Goal: Contribute content: Contribute content

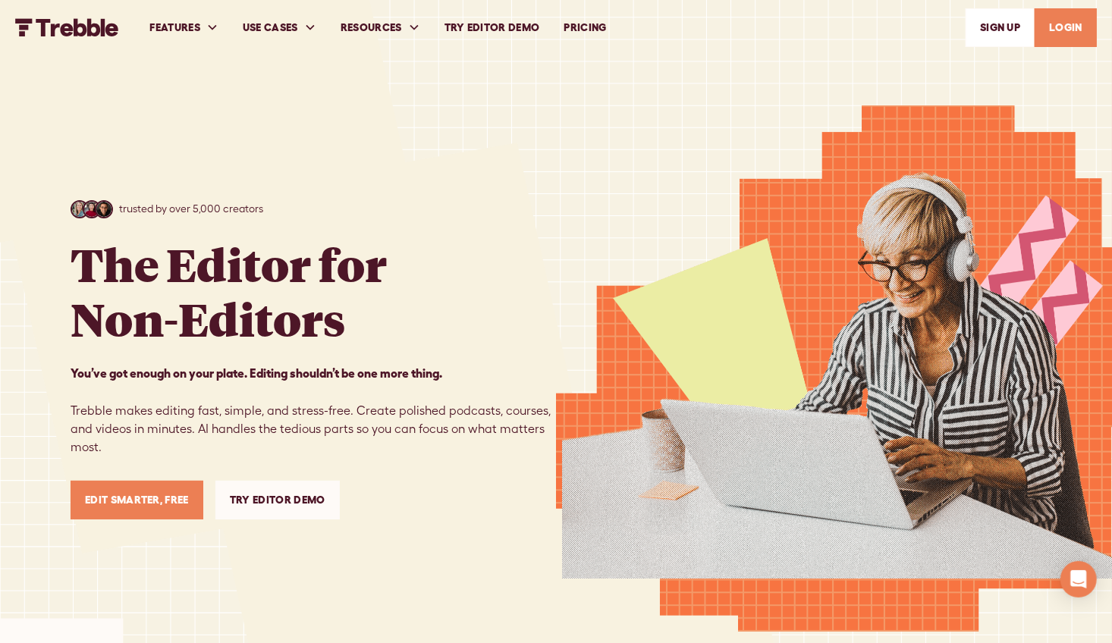
click at [1046, 28] on link "LOGIN" at bounding box center [1066, 27] width 62 height 39
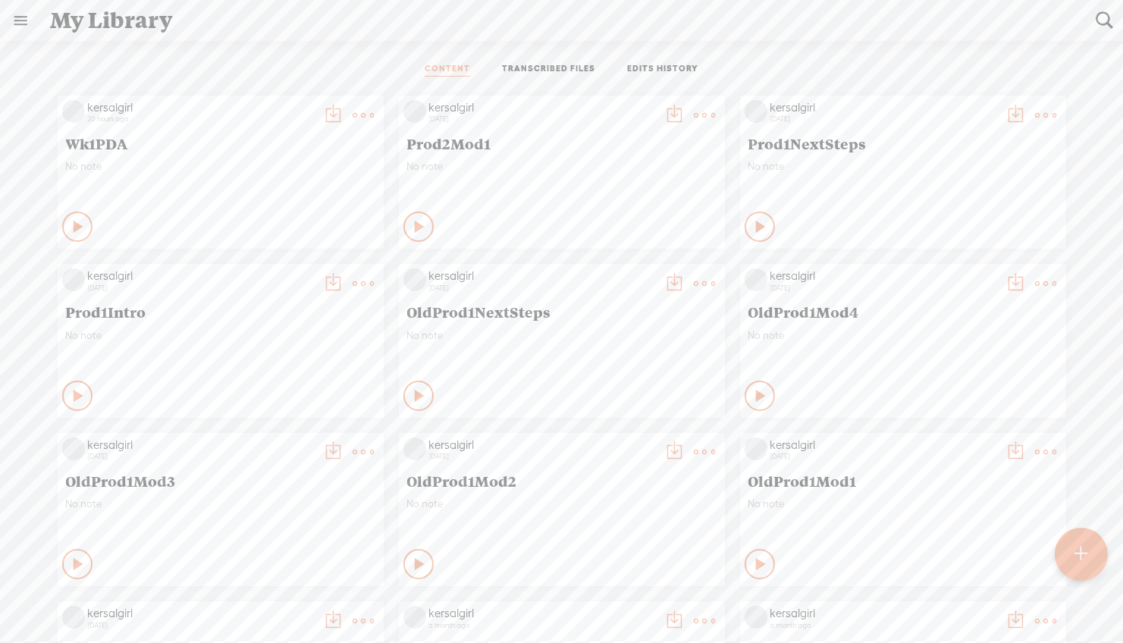
click at [353, 110] on t at bounding box center [363, 115] width 21 height 21
click at [264, 168] on link "Edit" at bounding box center [281, 165] width 152 height 35
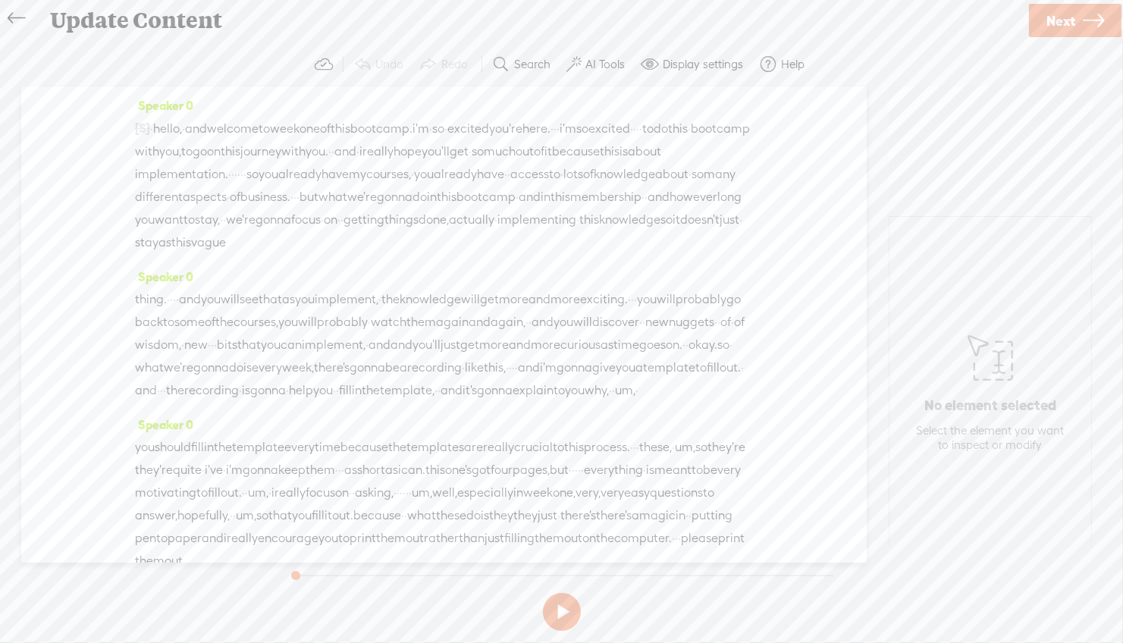
drag, startPoint x: 199, startPoint y: 148, endPoint x: 411, endPoint y: 150, distance: 212.4
click at [411, 150] on div "[S] · · · · · · · · · · · · · · · · · · · · · · · · · · · · · · · · · · · · · ·…" at bounding box center [444, 185] width 618 height 137
click at [287, 111] on span "Delete" at bounding box center [298, 114] width 36 height 15
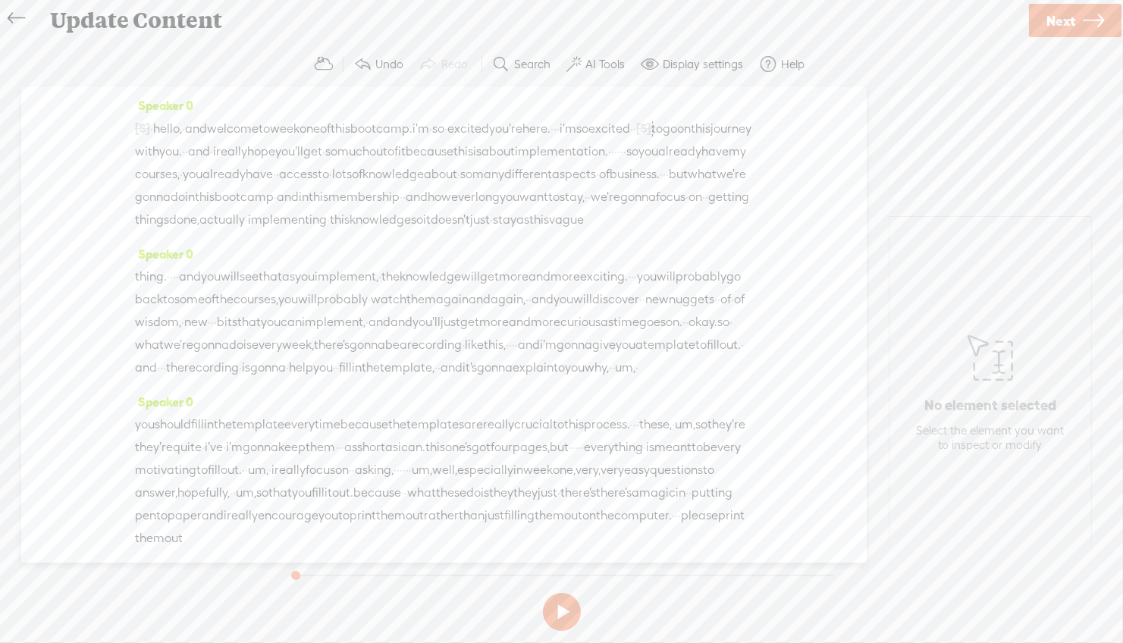
click at [551, 125] on span "here." at bounding box center [537, 129] width 28 height 23
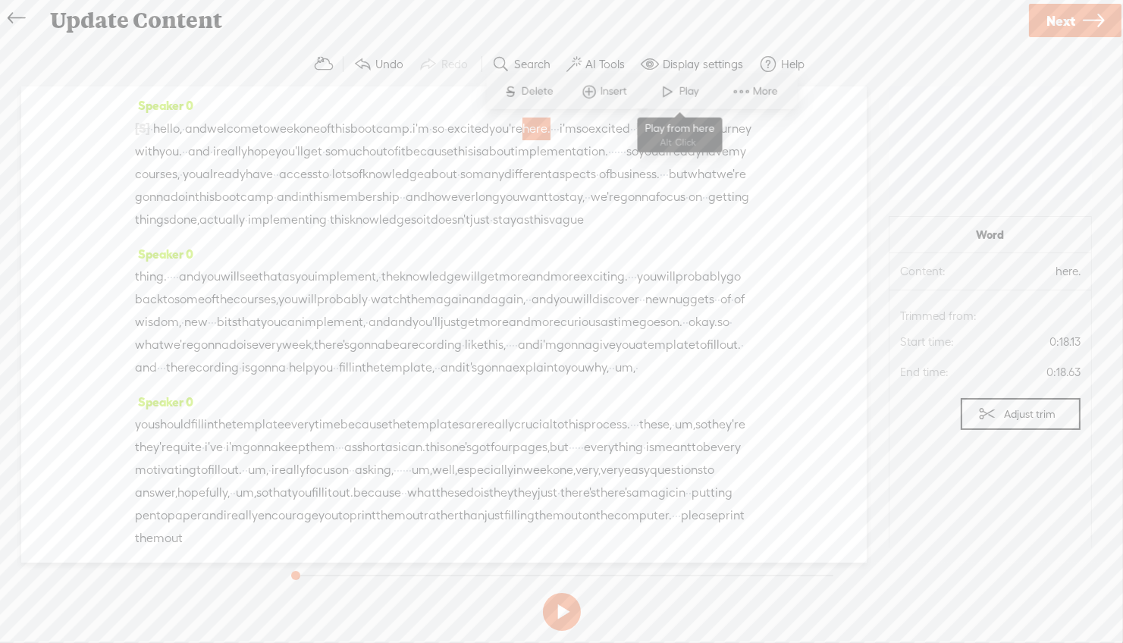
click at [674, 84] on span at bounding box center [668, 91] width 23 height 27
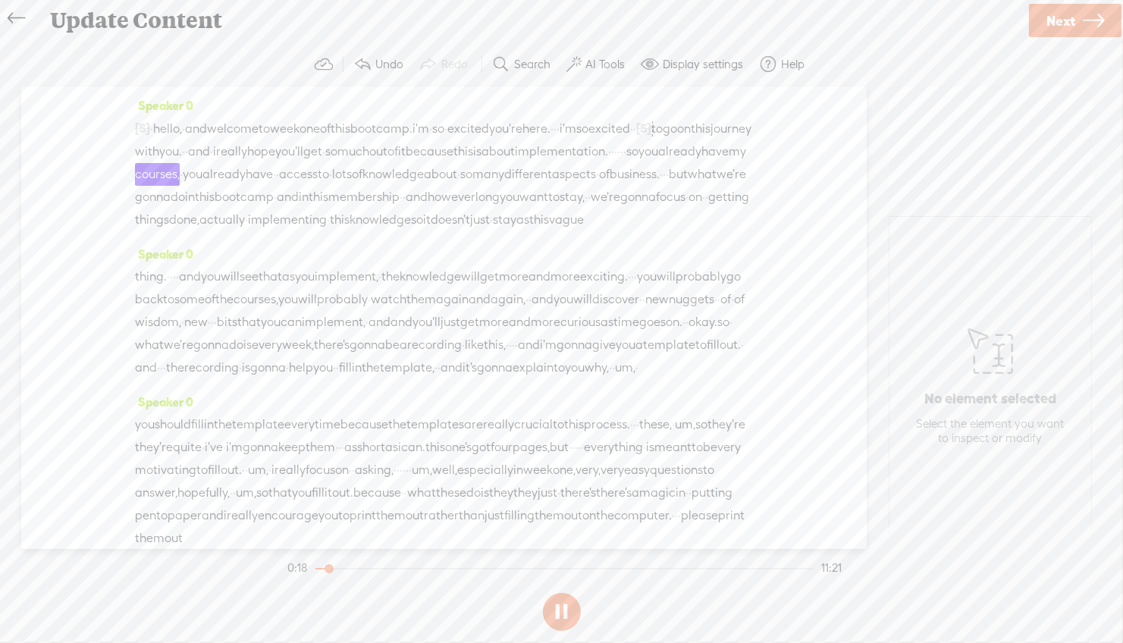
click at [515, 163] on span "implementation." at bounding box center [561, 151] width 93 height 23
click at [626, 163] on span "so" at bounding box center [632, 151] width 12 height 23
click at [652, 140] on span "to" at bounding box center [657, 129] width 11 height 23
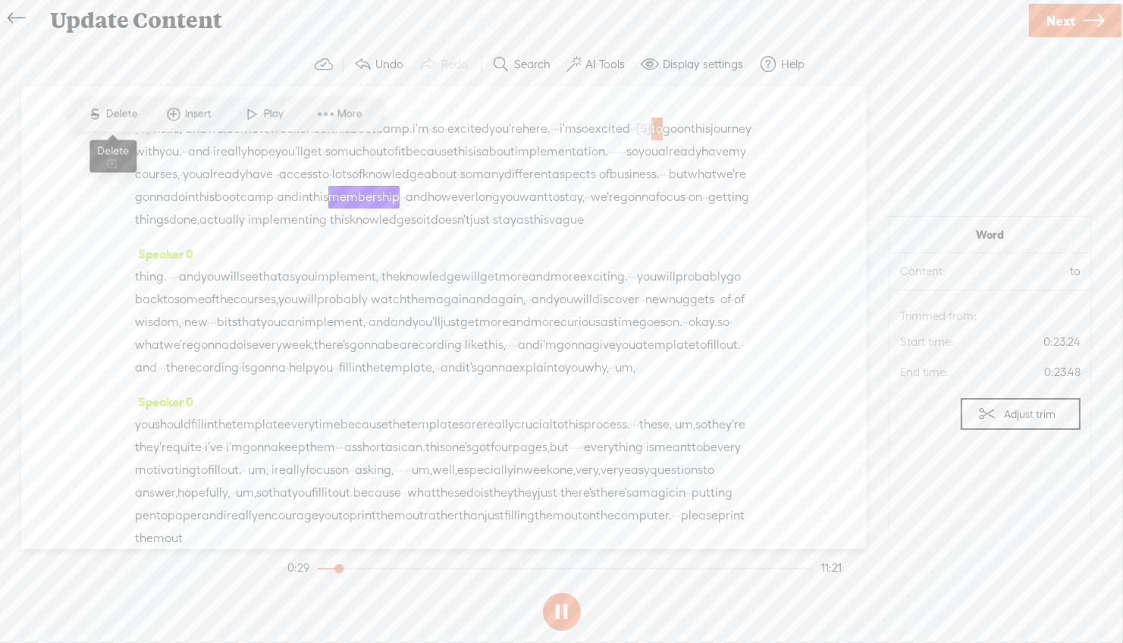
click at [123, 113] on span "Delete" at bounding box center [124, 114] width 36 height 15
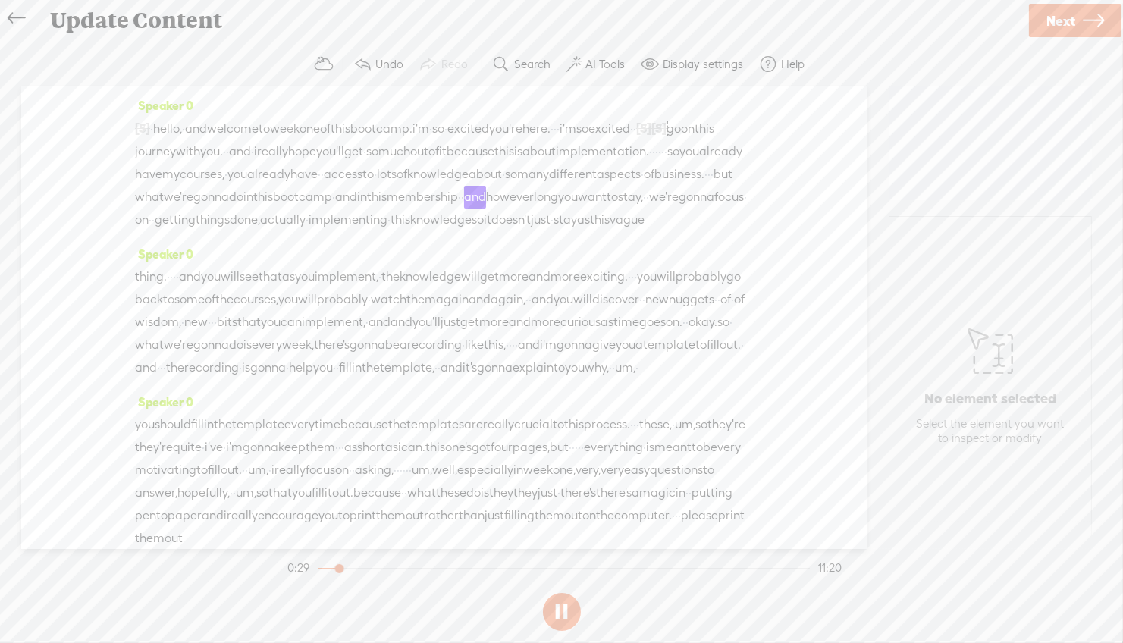
click at [589, 140] on span "excited" at bounding box center [610, 129] width 42 height 23
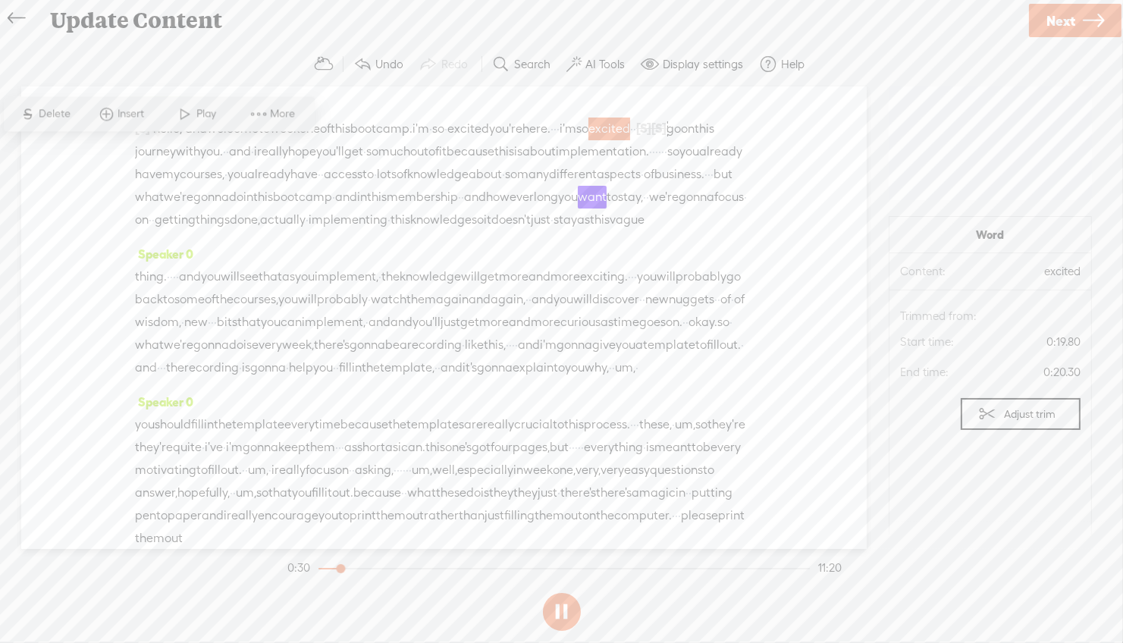
click at [179, 116] on span at bounding box center [185, 114] width 23 height 27
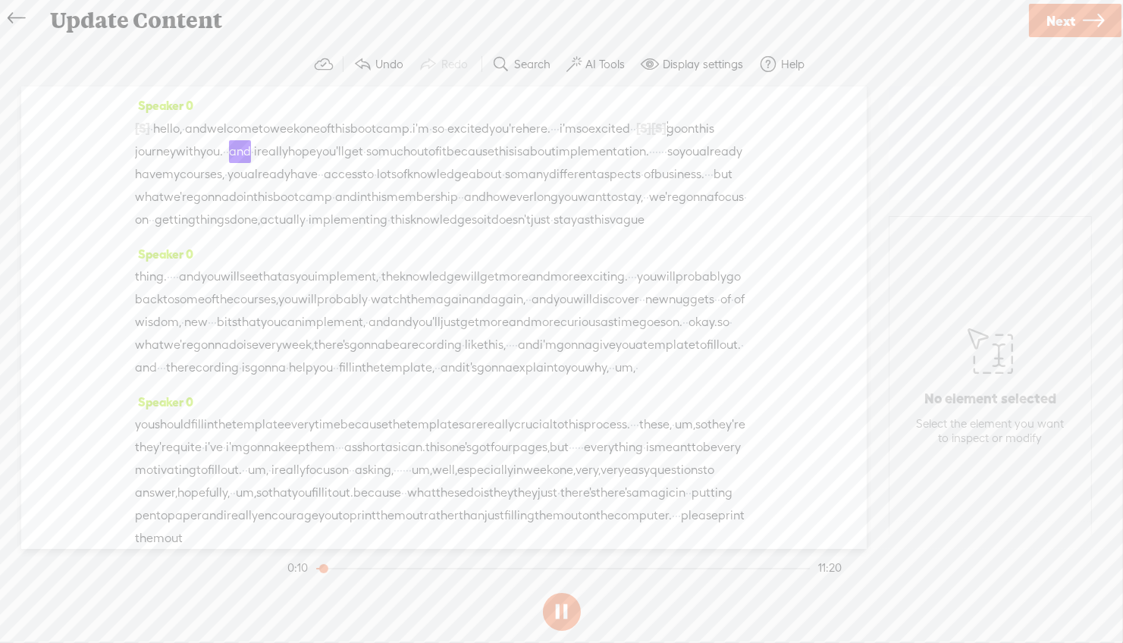
click at [523, 128] on span "you're" at bounding box center [505, 129] width 33 height 23
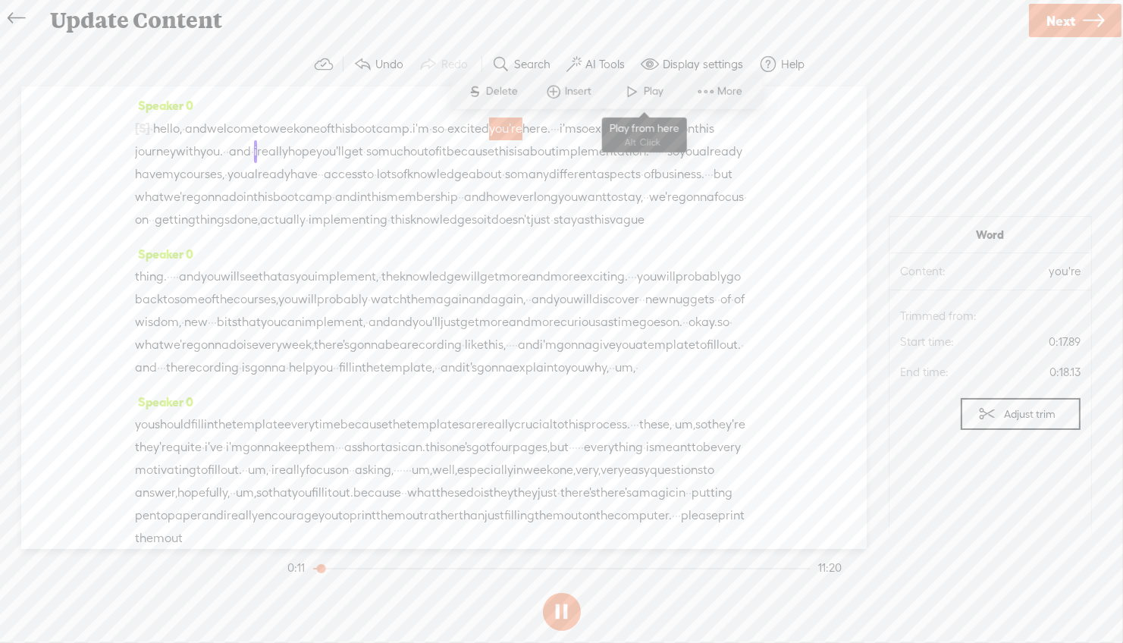
click at [638, 88] on span at bounding box center [632, 91] width 23 height 27
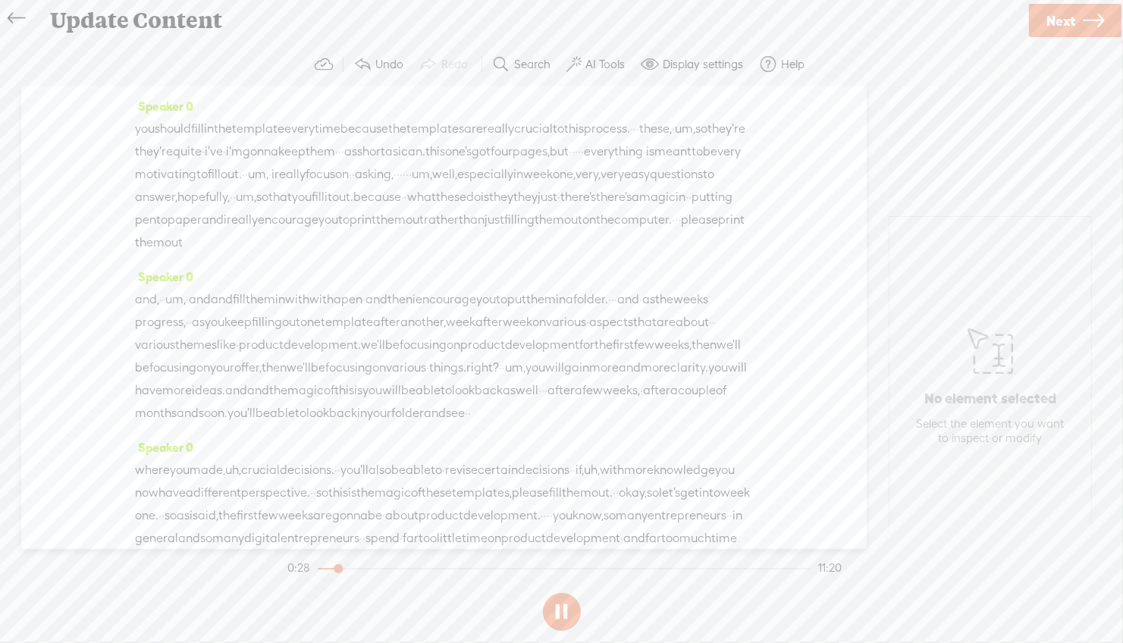
scroll to position [303, 0]
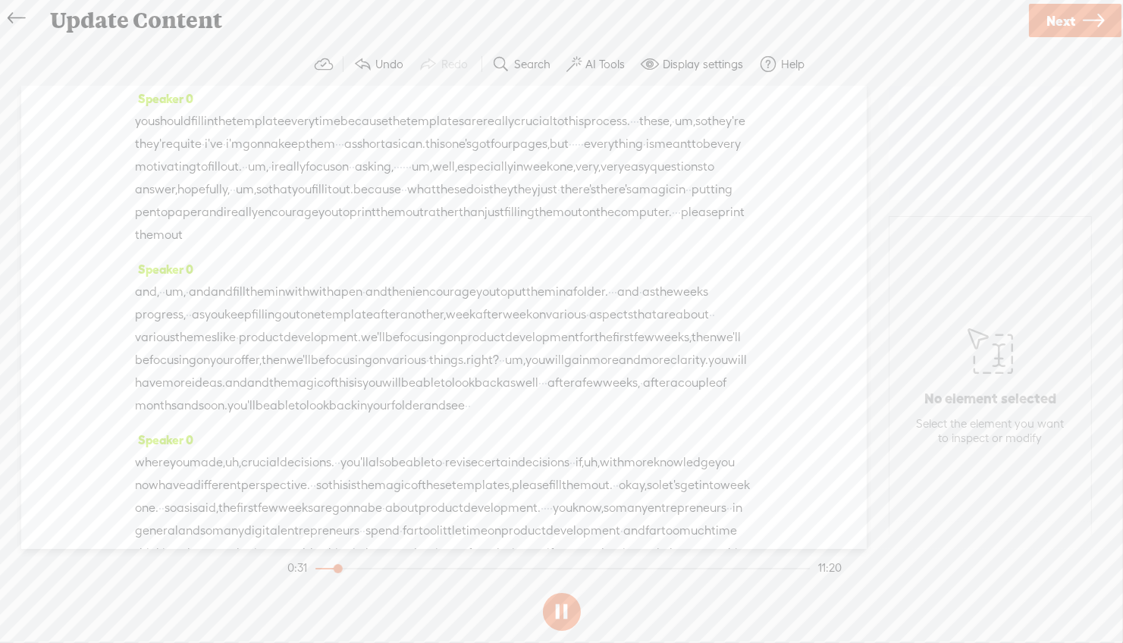
click at [690, 76] on div "thing. · · · · and you will see that as you implement, · the knowledge will get…" at bounding box center [444, 19] width 618 height 114
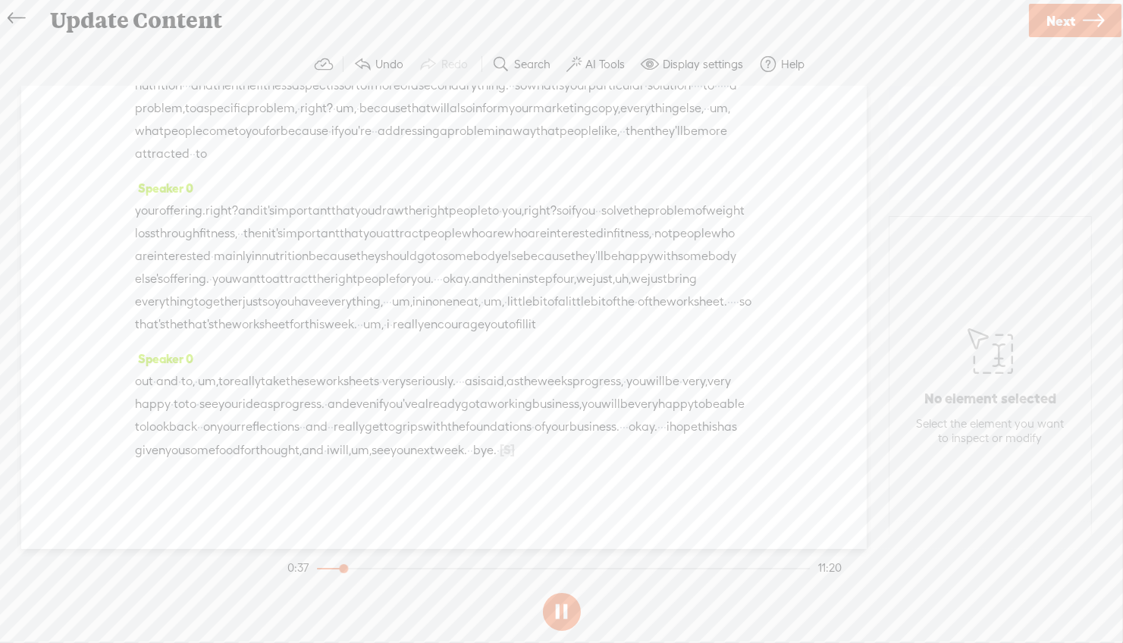
scroll to position [2938, 0]
click at [473, 450] on span "·" at bounding box center [471, 450] width 3 height 23
click at [605, 415] on span "Play" at bounding box center [616, 414] width 24 height 15
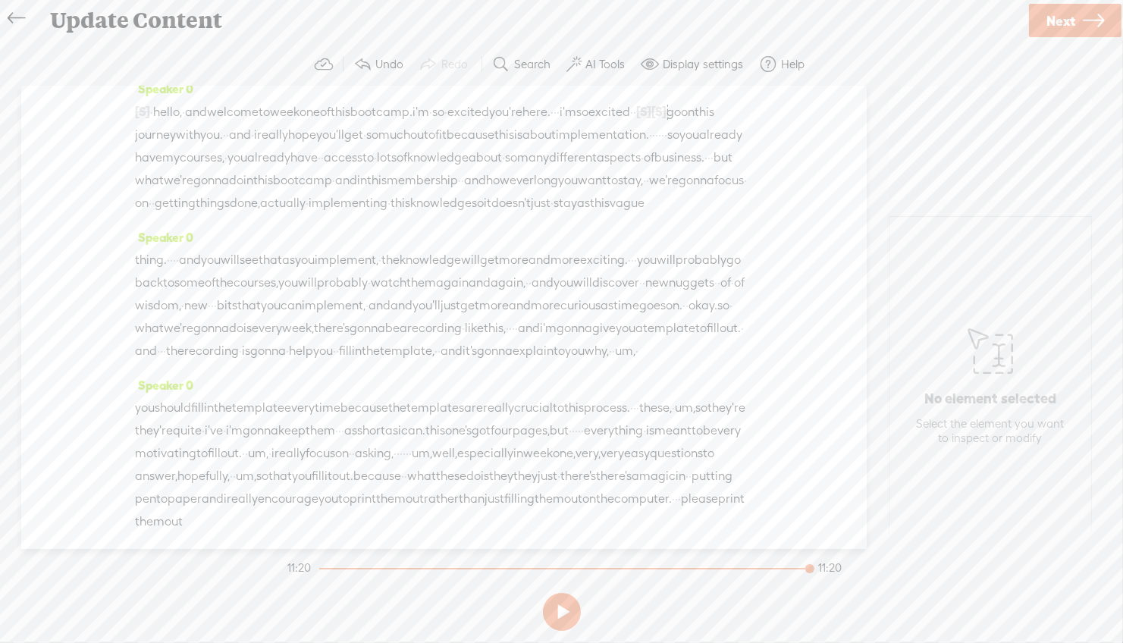
scroll to position [0, 0]
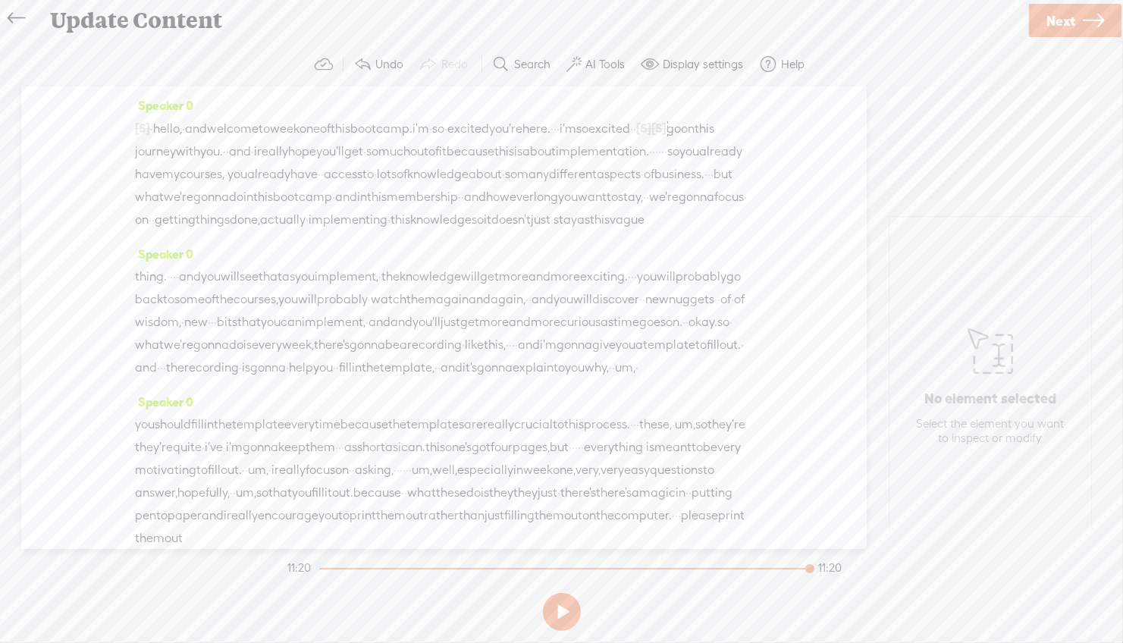
click at [594, 64] on label "AI Tools" at bounding box center [605, 64] width 39 height 15
click at [809, 124] on div "Speaker 0 [S] · · · · · · · · · · · · · · · · · · · · · · · · · · · · · · · · ·…" at bounding box center [444, 317] width 846 height 463
click at [1066, 17] on span "Next" at bounding box center [1061, 21] width 29 height 39
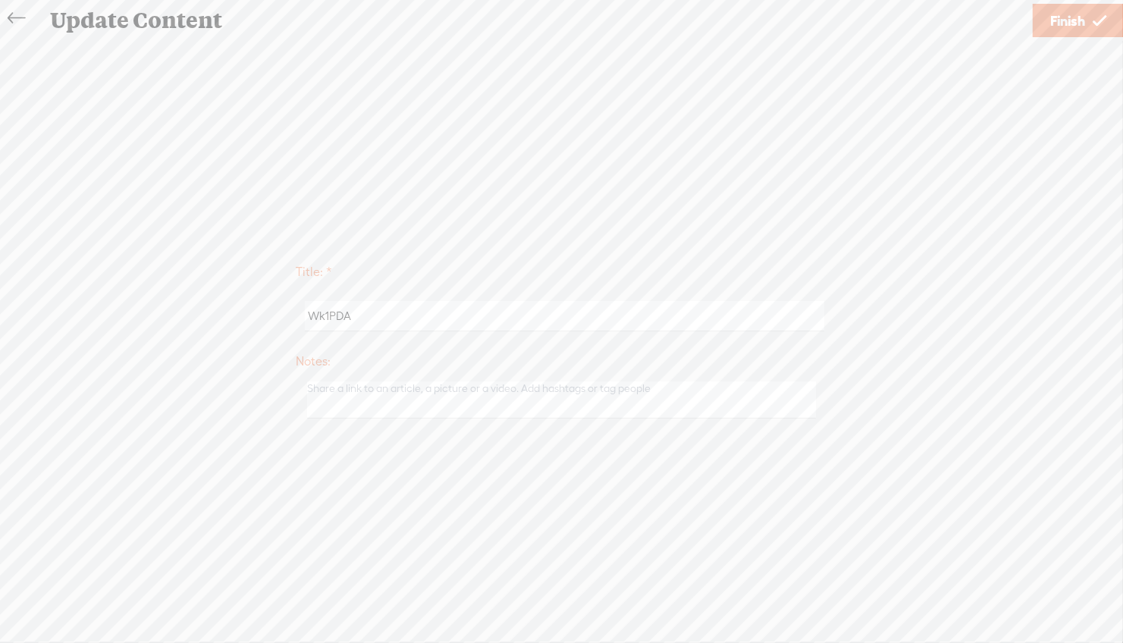
click at [1068, 17] on span "Finish" at bounding box center [1067, 21] width 35 height 39
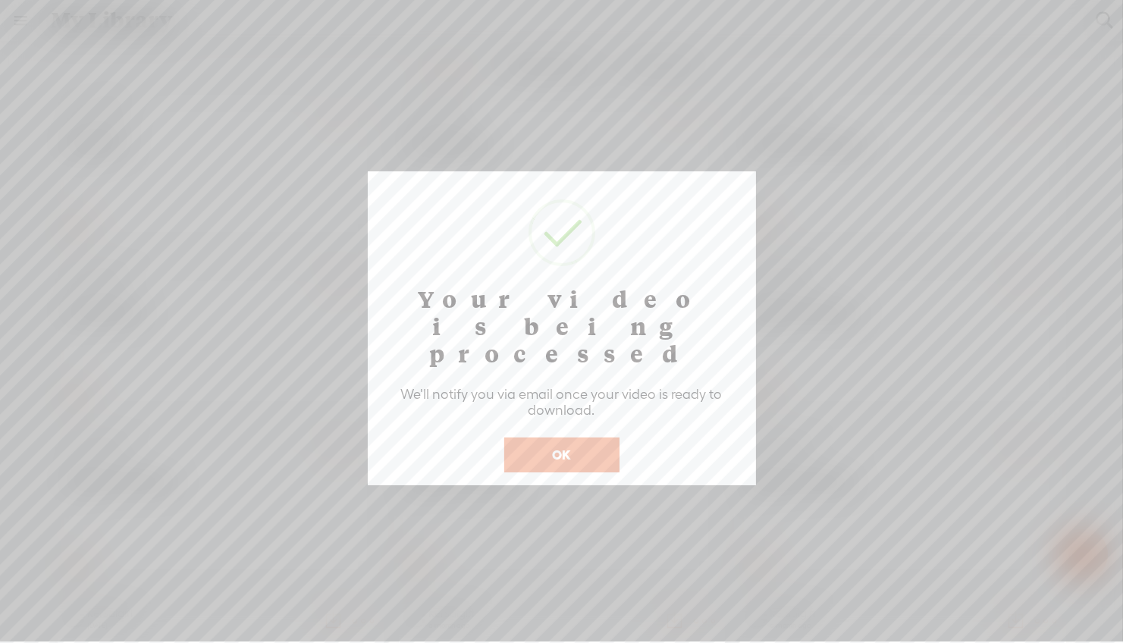
click at [565, 438] on button "OK" at bounding box center [561, 455] width 115 height 35
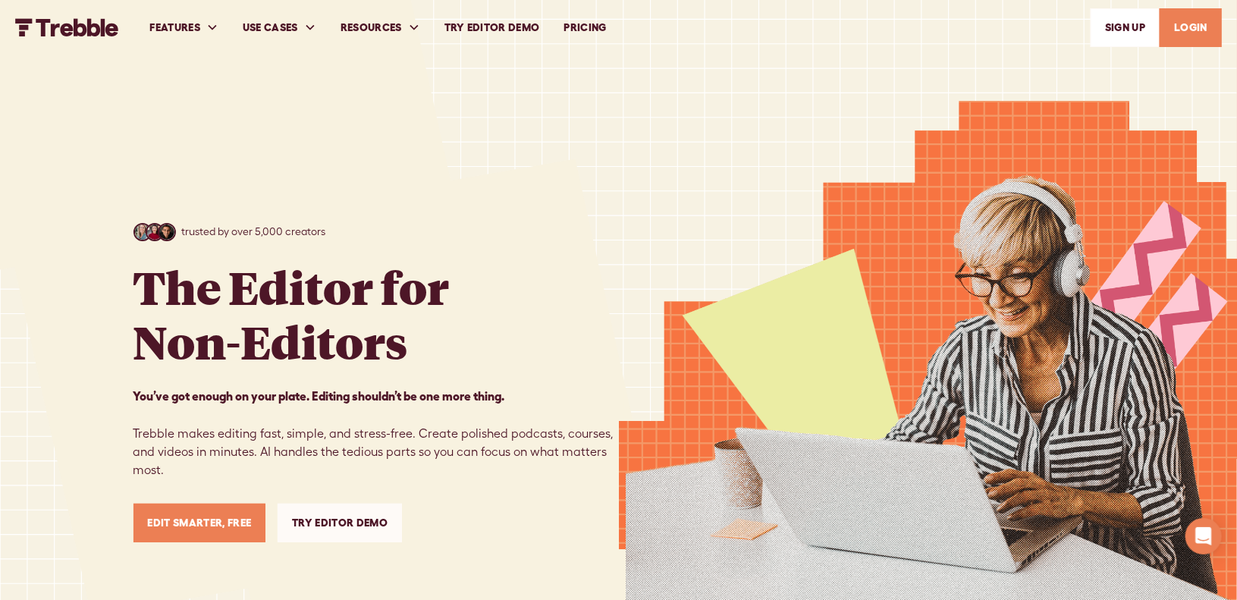
click at [1184, 30] on link "LOGIN" at bounding box center [1191, 27] width 62 height 39
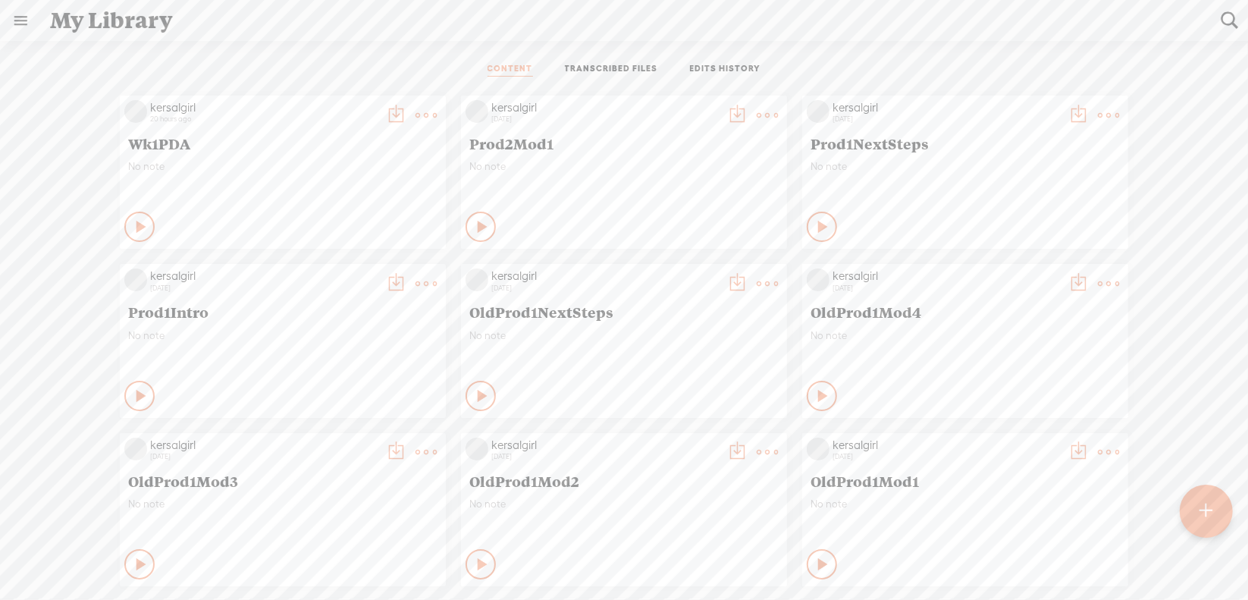
click at [416, 115] on t at bounding box center [426, 115] width 21 height 21
click at [336, 263] on link "Download as..." at bounding box center [343, 270] width 152 height 35
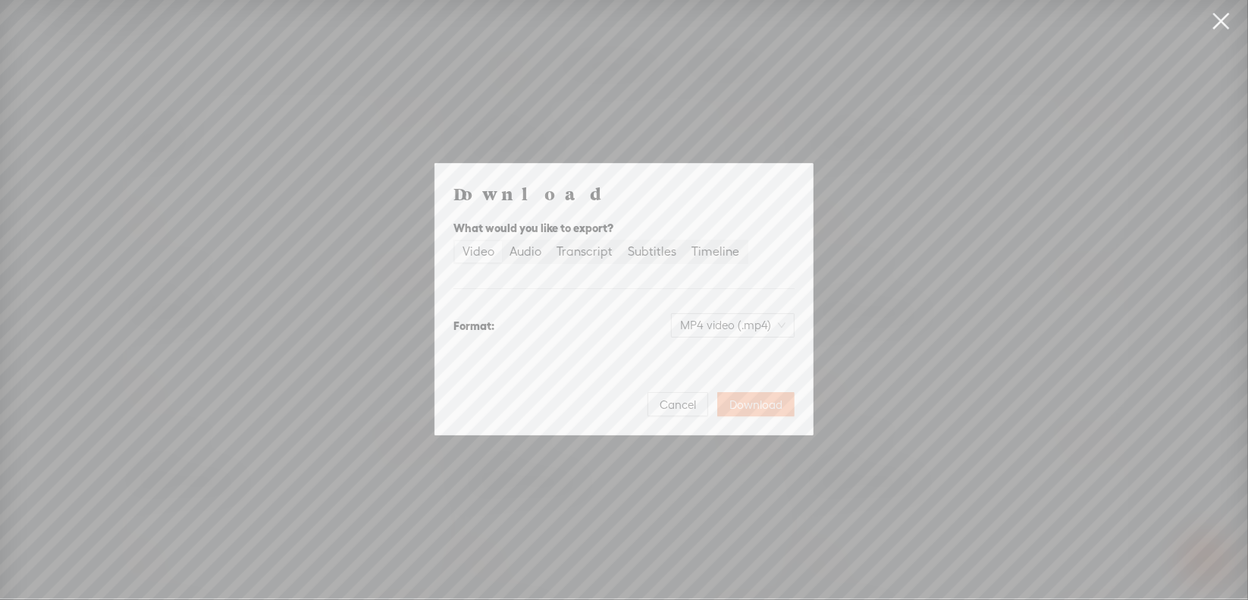
click at [749, 405] on span "Download" at bounding box center [756, 404] width 53 height 15
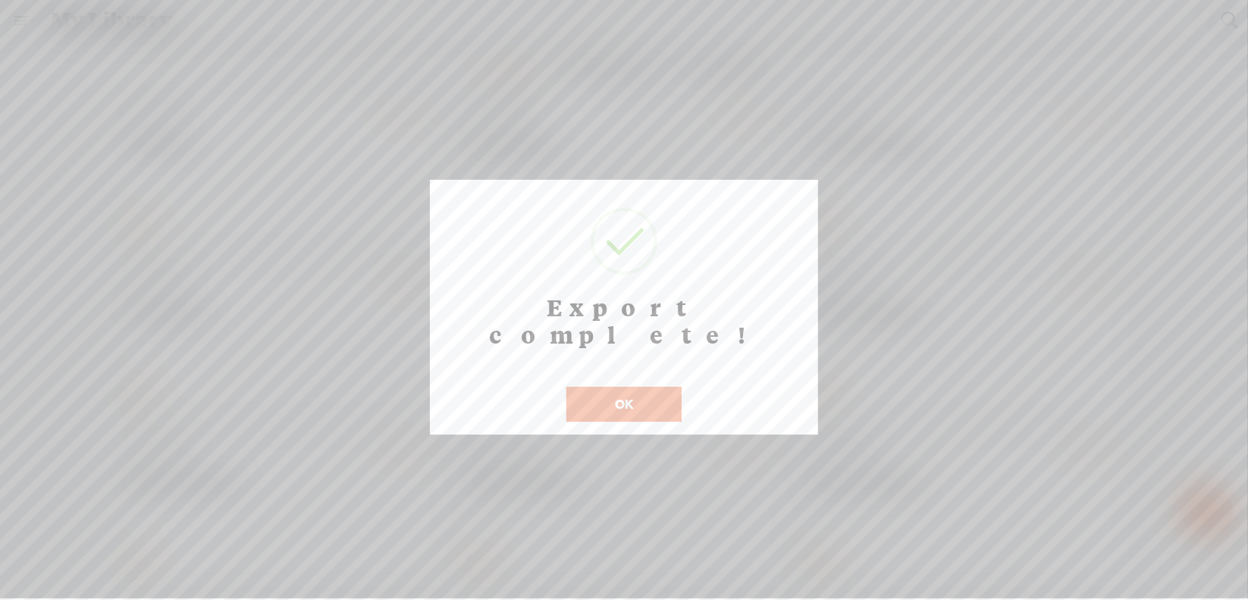
click at [620, 387] on button "OK" at bounding box center [624, 404] width 115 height 35
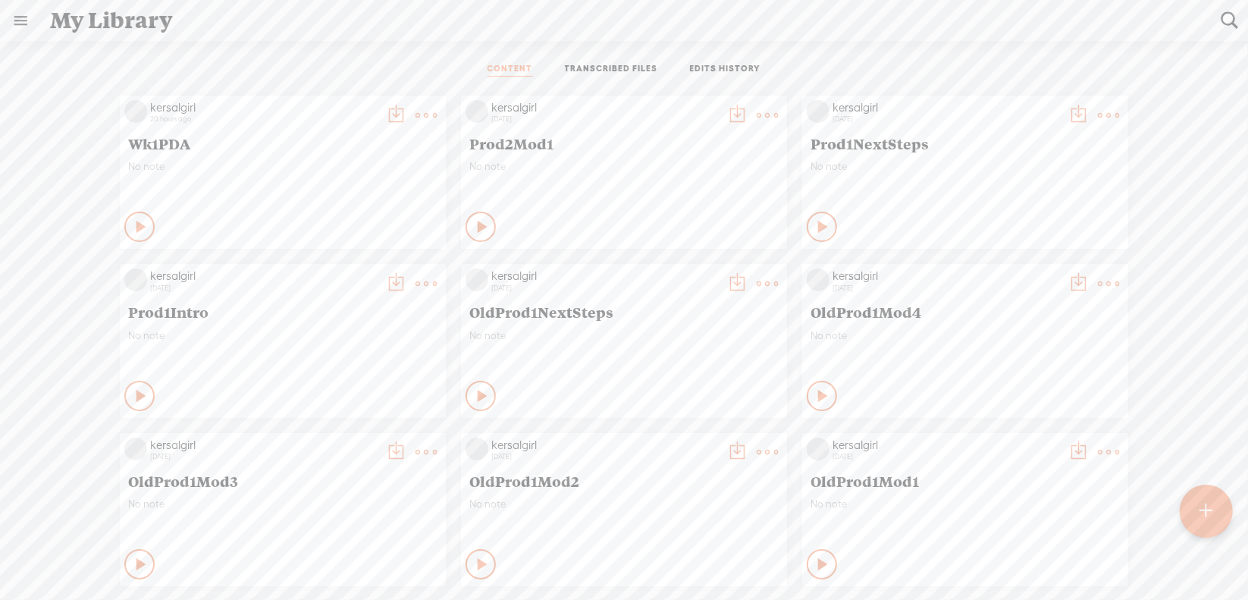
click at [416, 111] on t at bounding box center [426, 115] width 21 height 21
click at [352, 169] on link "Edit" at bounding box center [343, 165] width 152 height 35
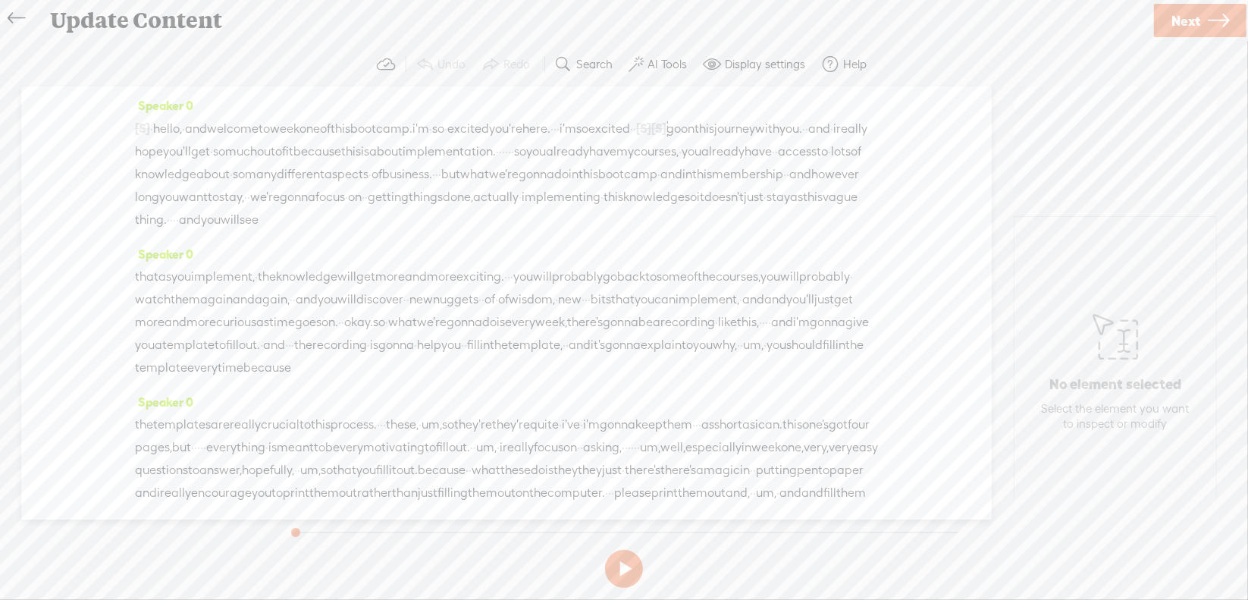
click at [1180, 20] on span "Next" at bounding box center [1186, 21] width 29 height 39
click at [1180, 20] on span "Finish" at bounding box center [1193, 21] width 35 height 39
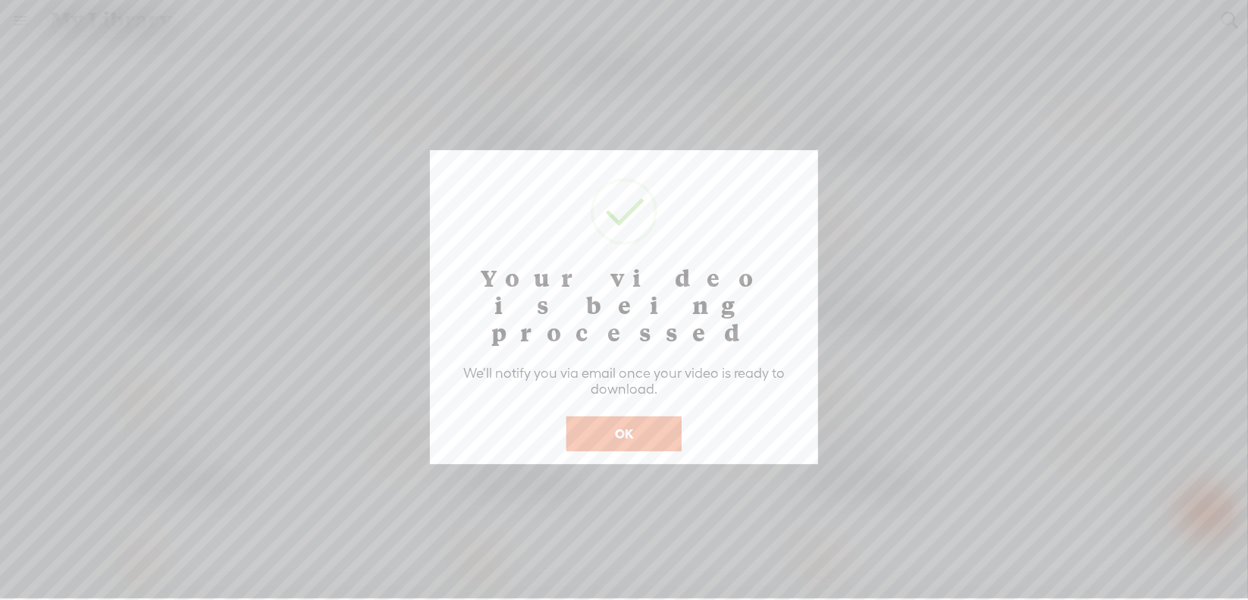
click at [631, 416] on button "OK" at bounding box center [624, 433] width 115 height 35
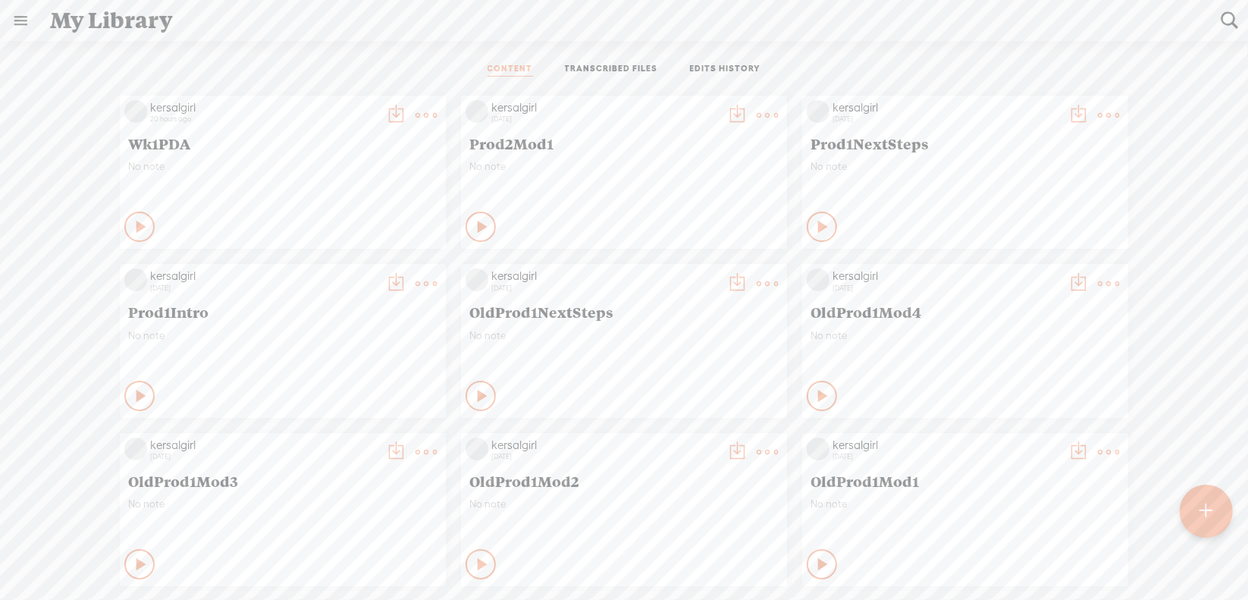
click at [416, 111] on t at bounding box center [426, 115] width 21 height 21
click at [355, 63] on div "CONTENT TRANSCRIBED FILES EDITS HISTORY" at bounding box center [624, 70] width 1226 height 36
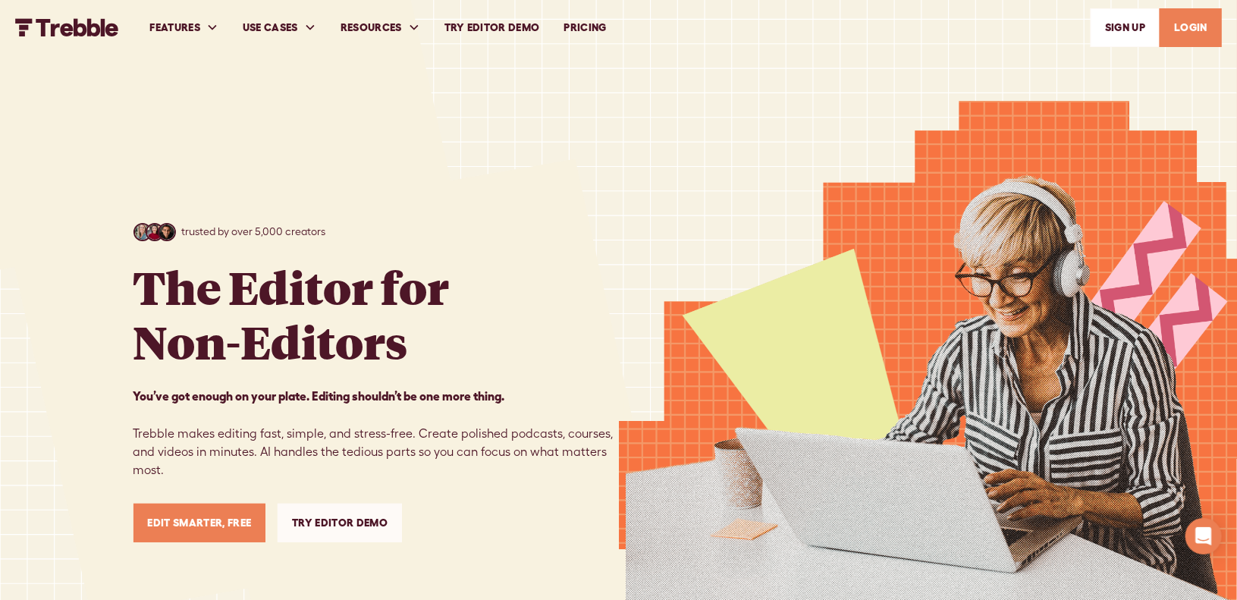
click at [1208, 20] on link "LOGIN" at bounding box center [1191, 27] width 62 height 39
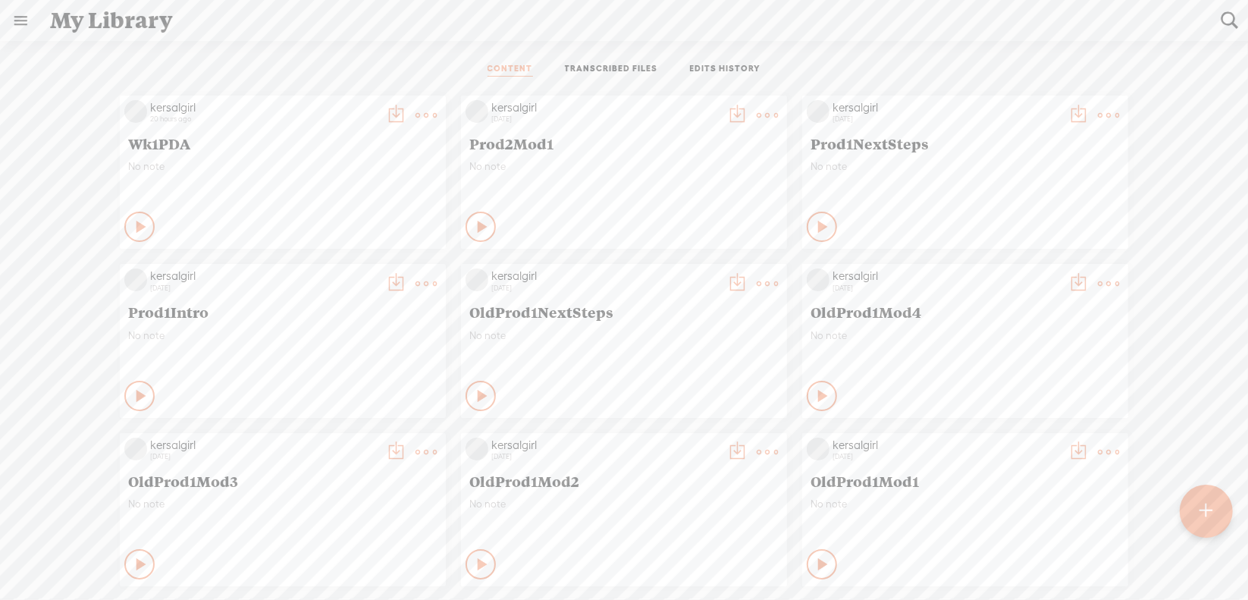
click at [416, 111] on t at bounding box center [426, 115] width 21 height 21
click at [329, 272] on link "Download as..." at bounding box center [343, 270] width 152 height 35
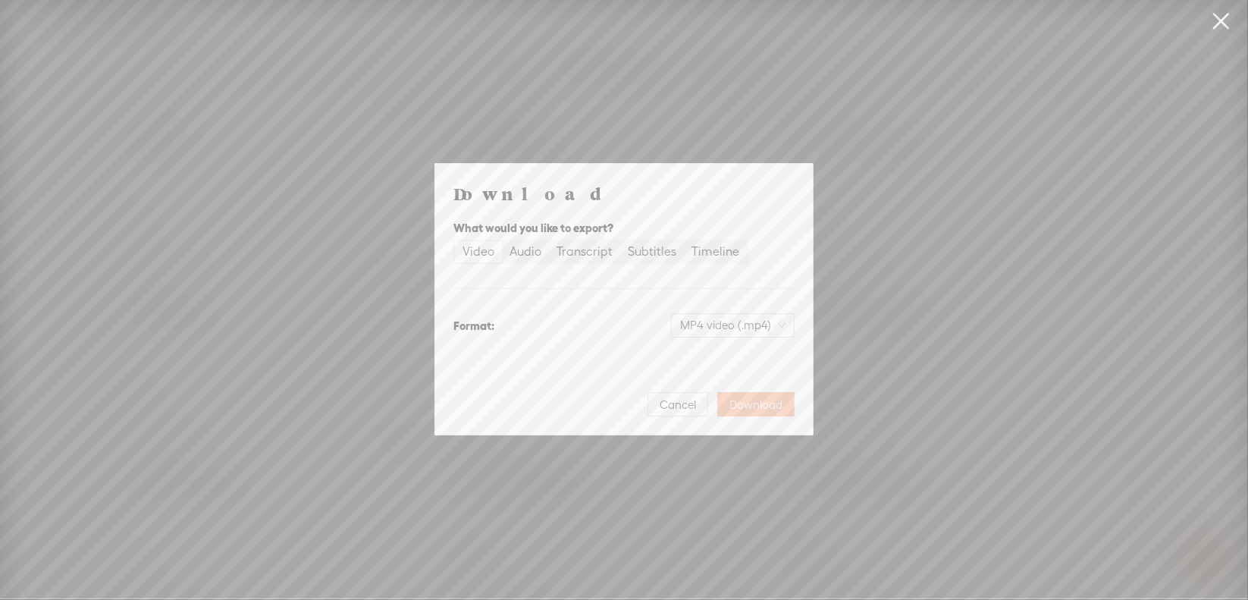
click at [751, 399] on span "Download" at bounding box center [756, 404] width 53 height 15
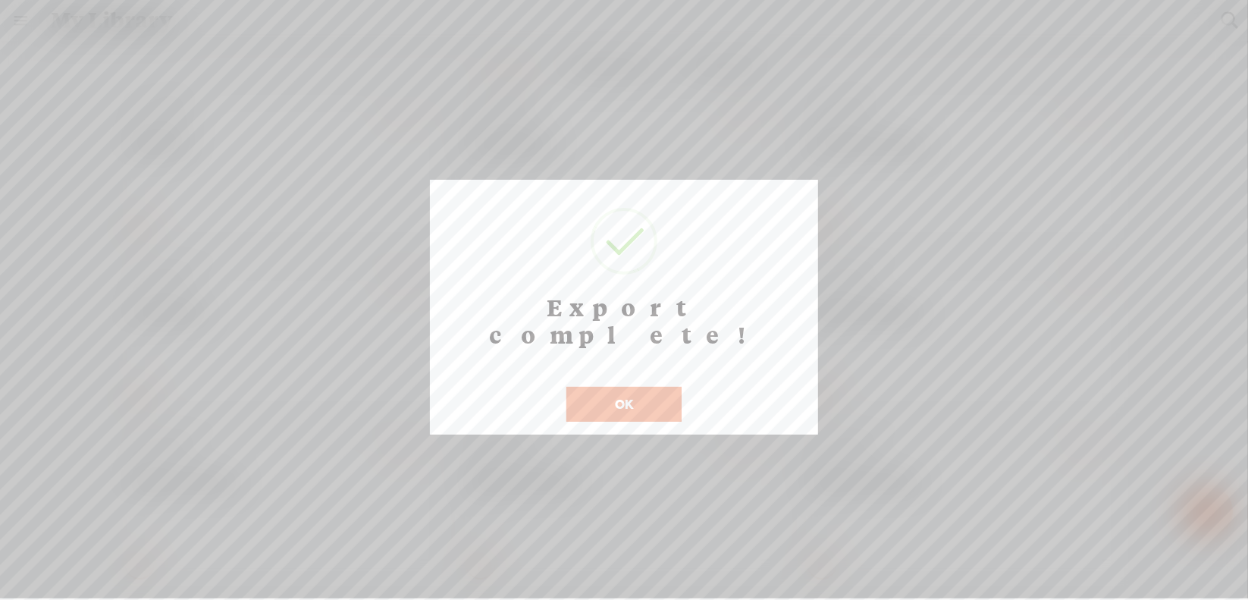
click at [623, 387] on button "OK" at bounding box center [624, 404] width 115 height 35
